Goal: Connect with others: Connect with others

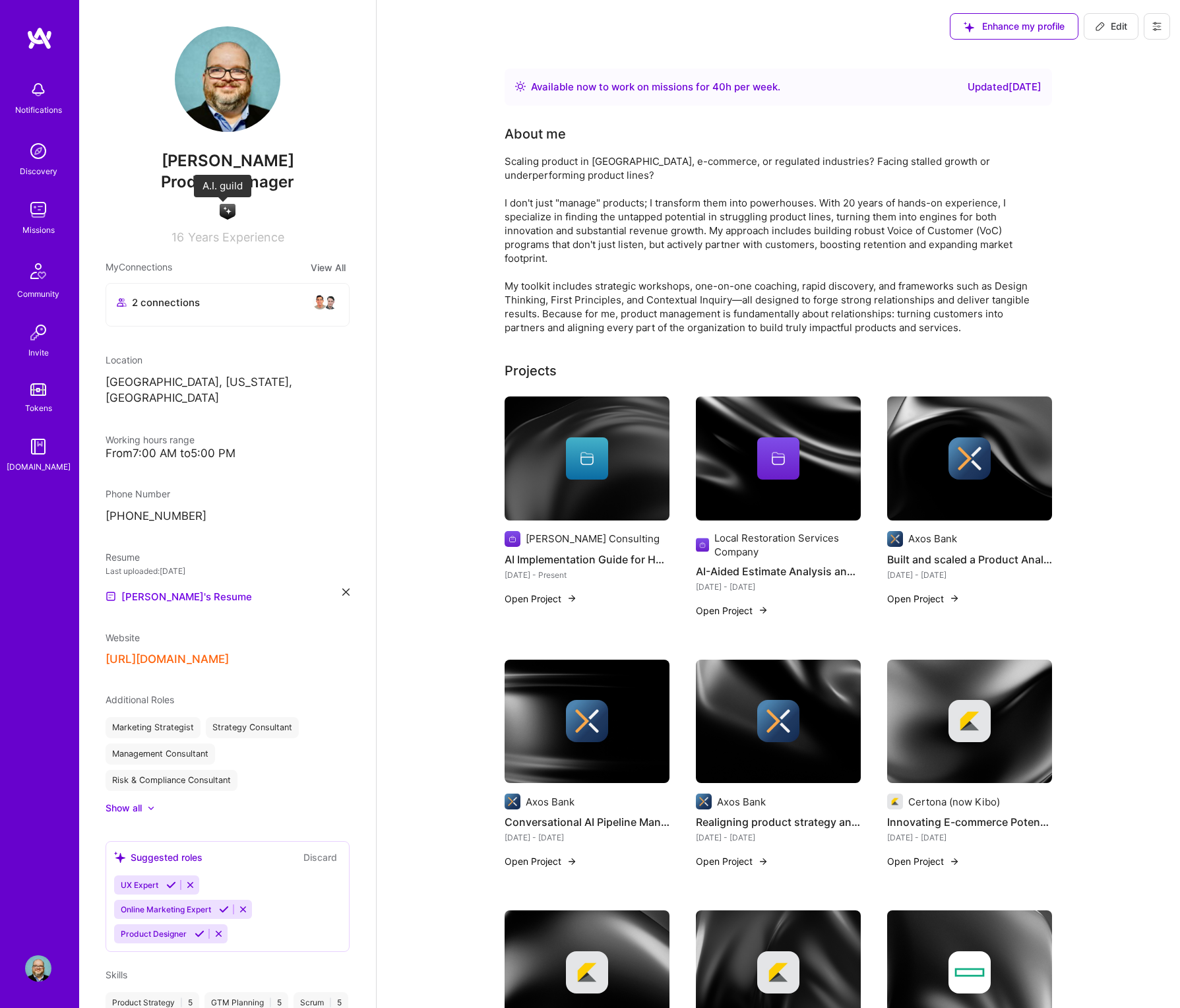
click at [221, 211] on img at bounding box center [227, 211] width 16 height 16
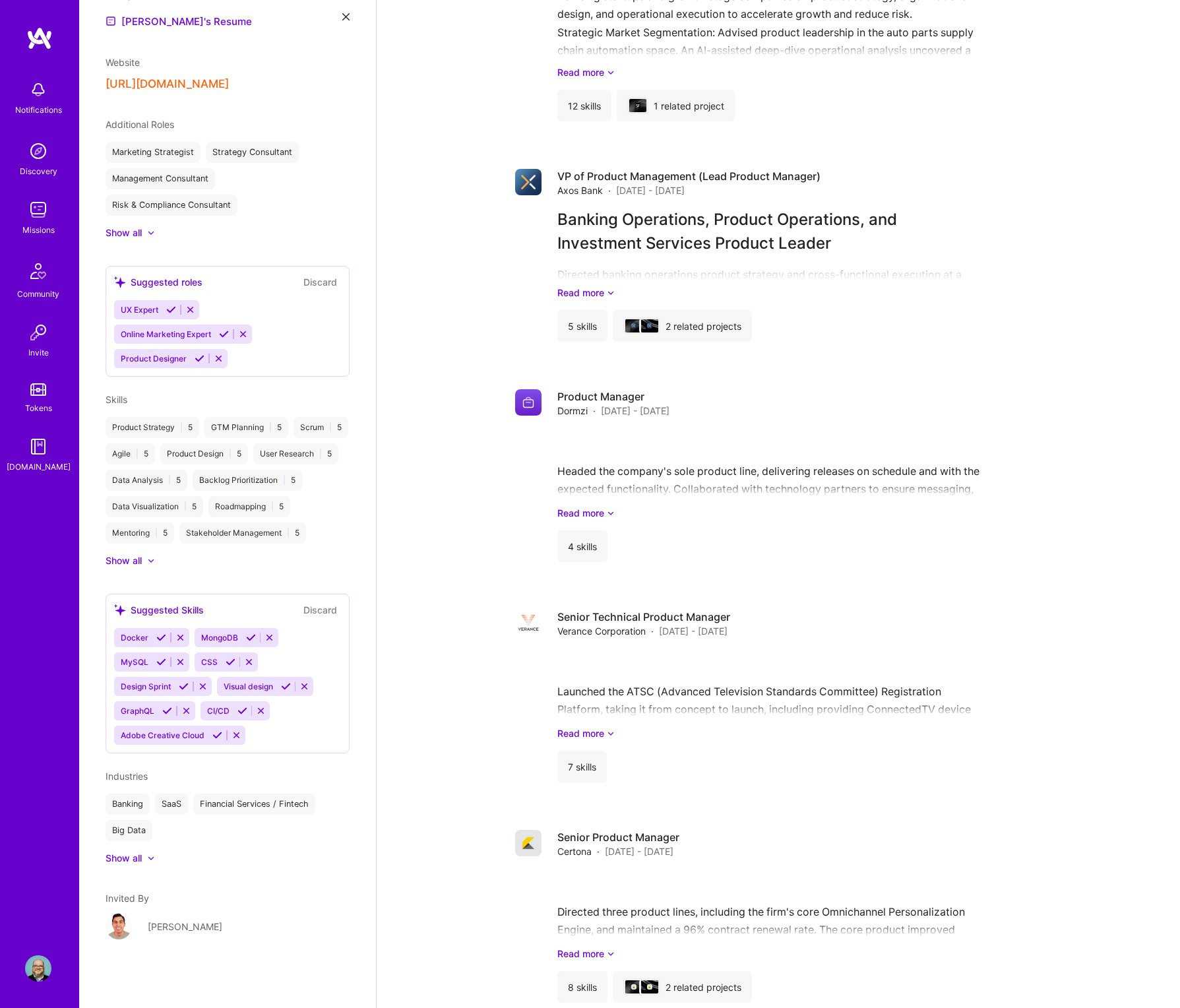
scroll to position [586, 0]
click at [160, 928] on div "[PERSON_NAME]" at bounding box center [185, 926] width 74 height 14
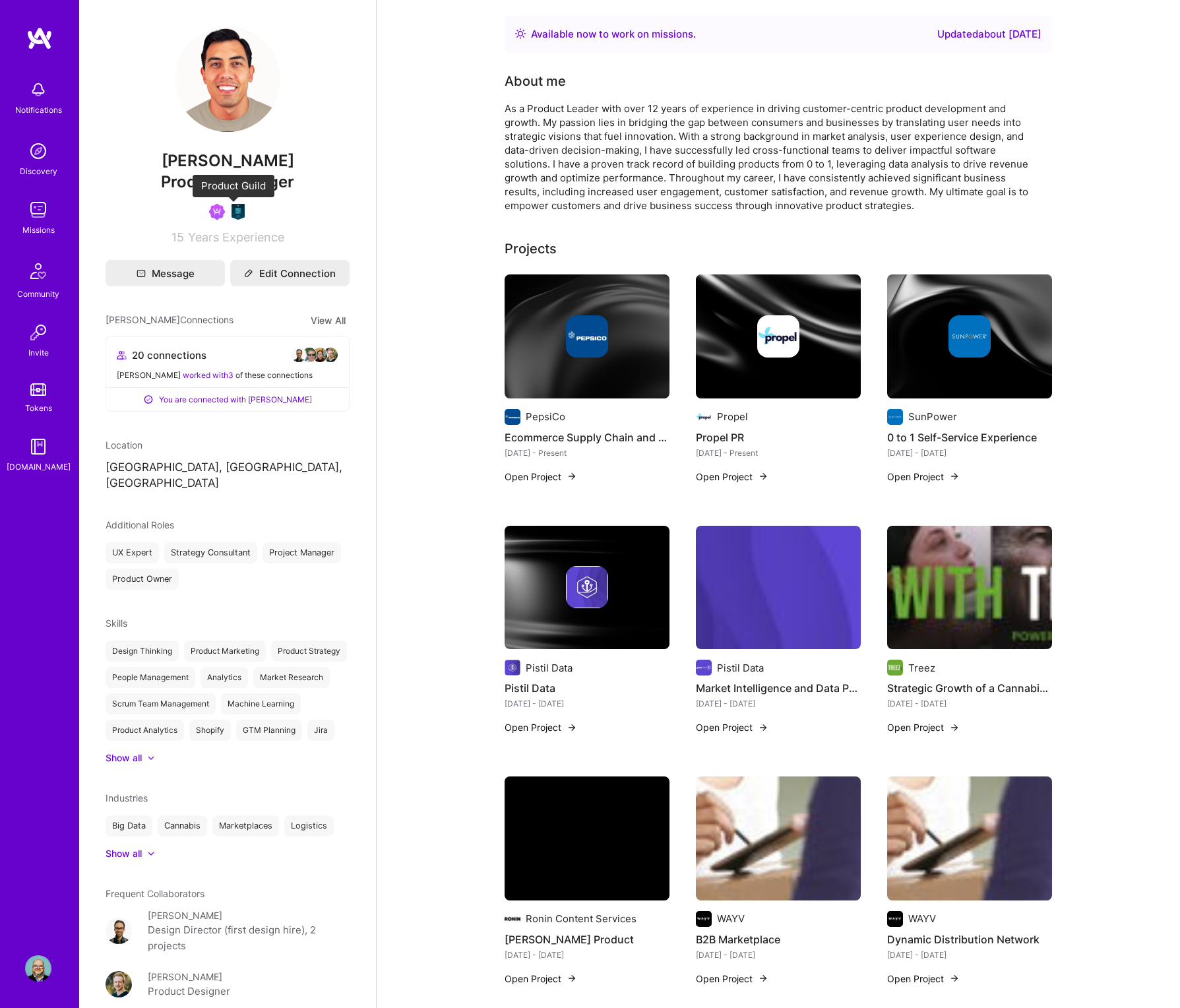
click at [231, 215] on img at bounding box center [237, 211] width 16 height 16
click at [301, 351] on img at bounding box center [309, 354] width 16 height 16
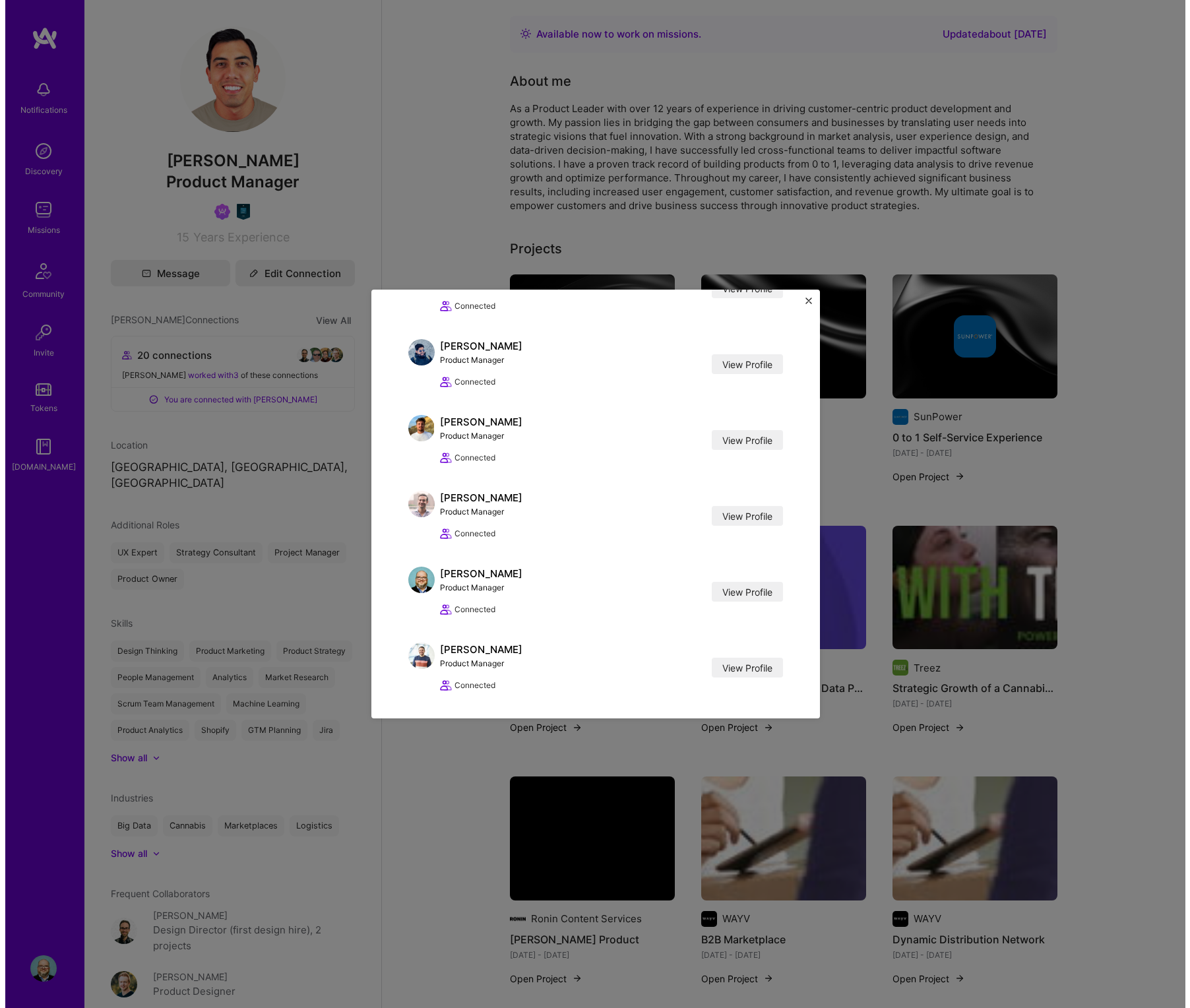
scroll to position [970, 0]
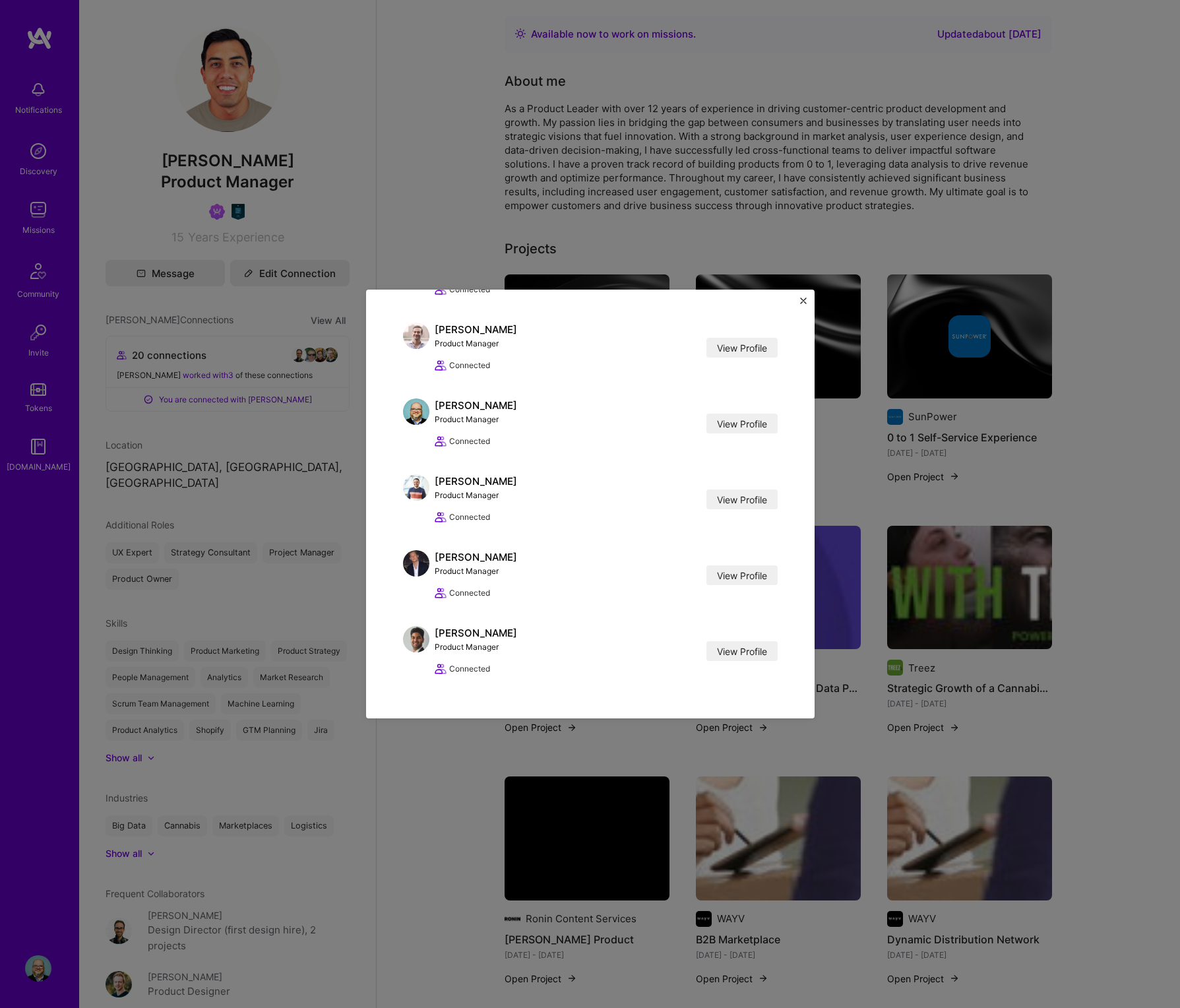
click at [799, 301] on div "[PERSON_NAME] Connections [PERSON_NAME] Front-End Developer View Profile Connec…" at bounding box center [590, 503] width 448 height 429
click at [803, 302] on img "Close" at bounding box center [802, 301] width 7 height 7
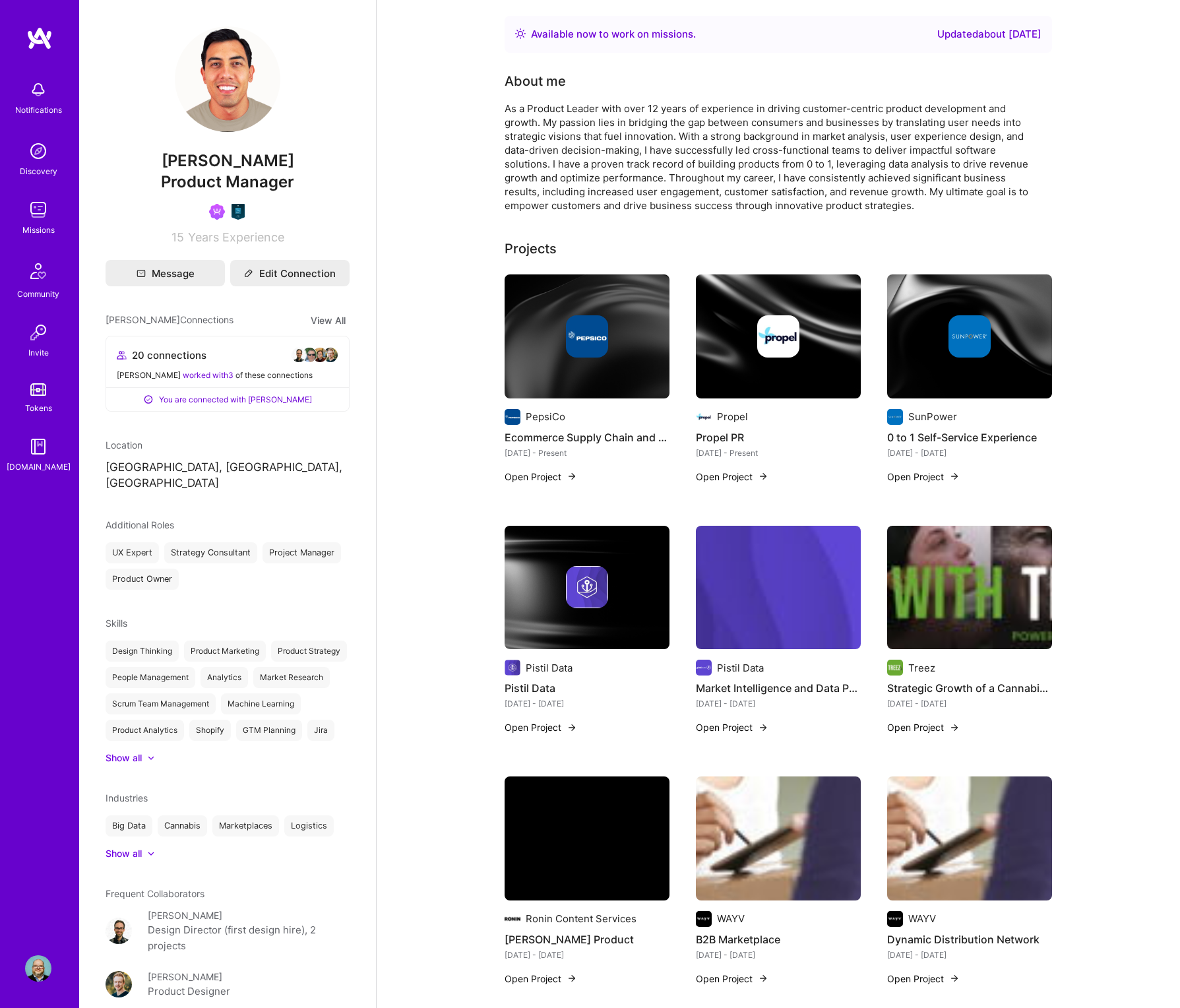
click at [40, 216] on img at bounding box center [39, 210] width 26 height 26
